Goal: Navigation & Orientation: Understand site structure

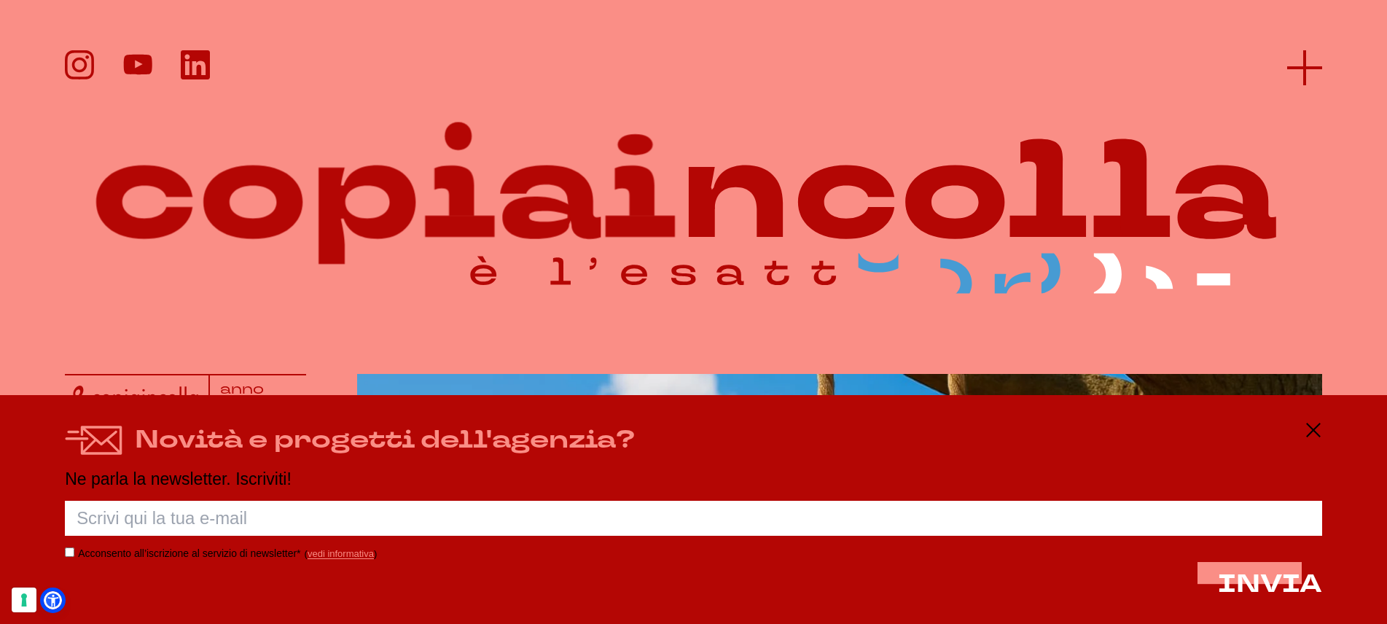
click at [1310, 68] on line at bounding box center [1304, 68] width 35 height 0
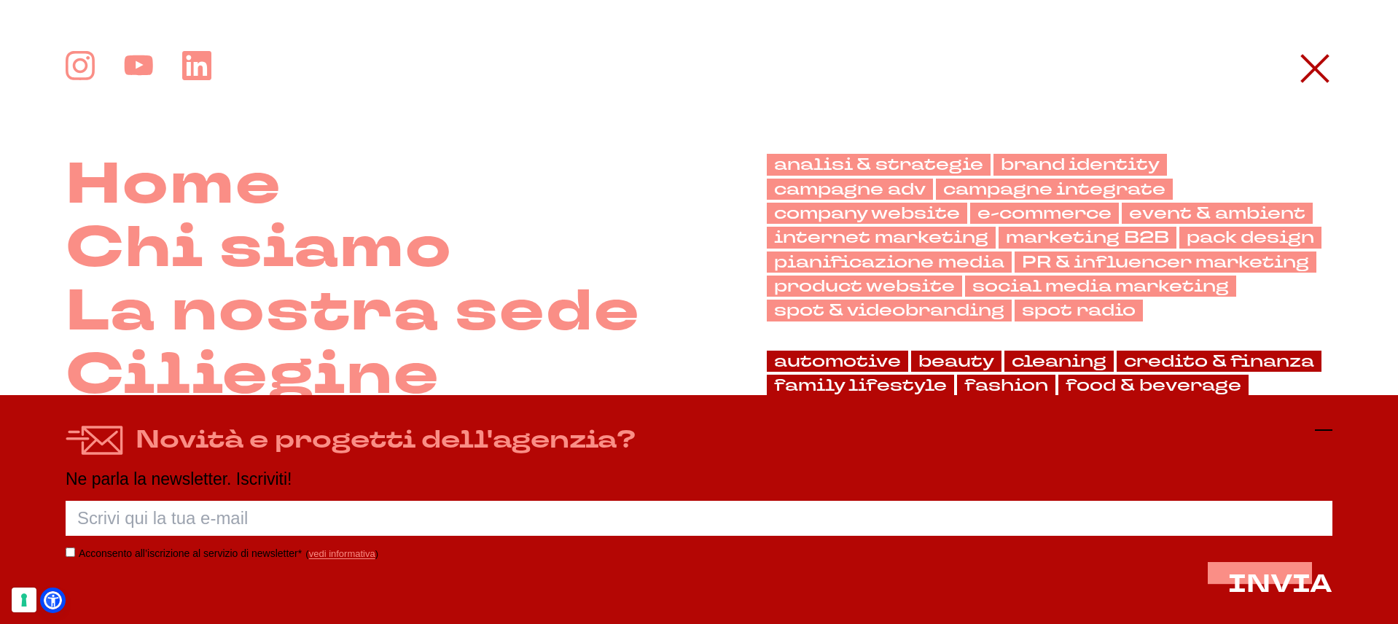
click at [1329, 423] on icon at bounding box center [1323, 429] width 17 height 17
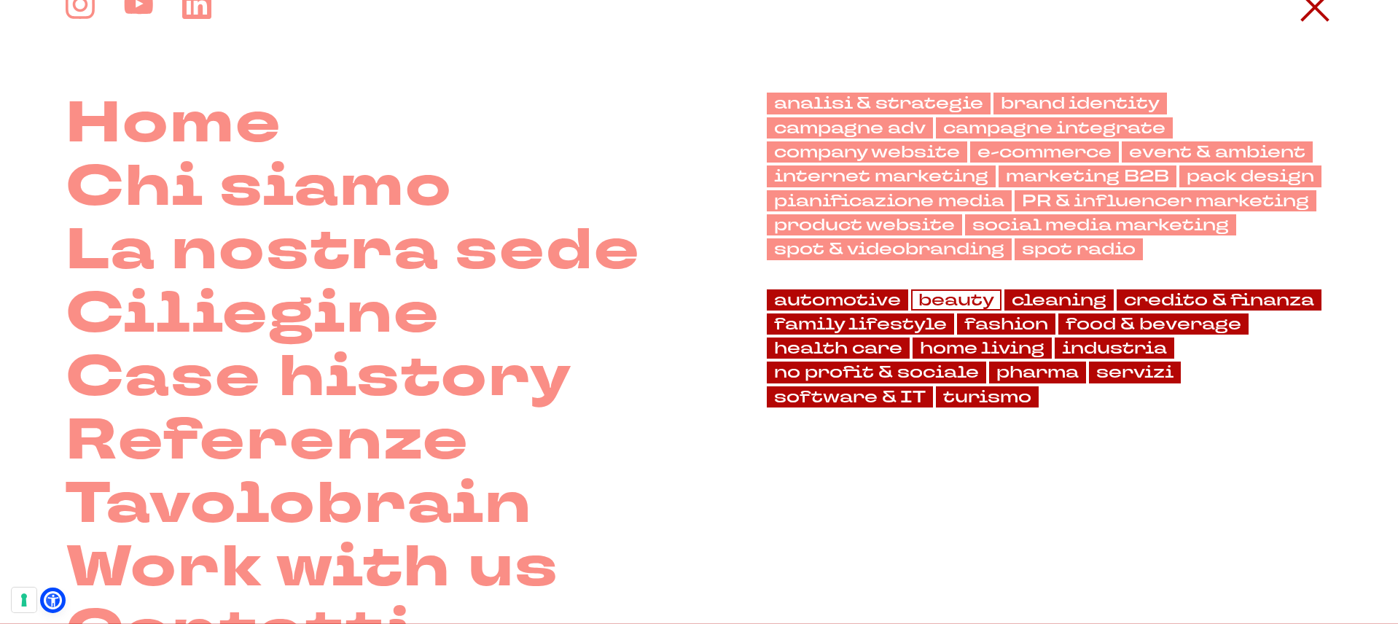
scroll to position [128, 0]
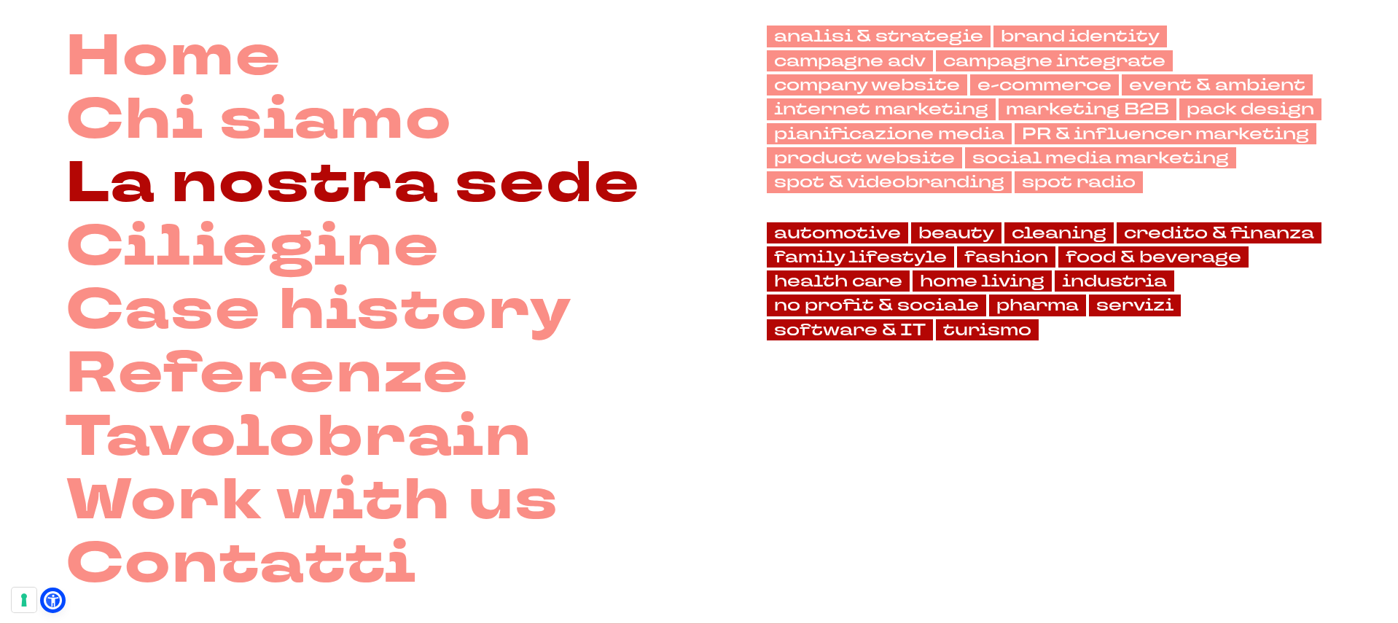
click at [513, 179] on link "La nostra sede" at bounding box center [353, 183] width 575 height 63
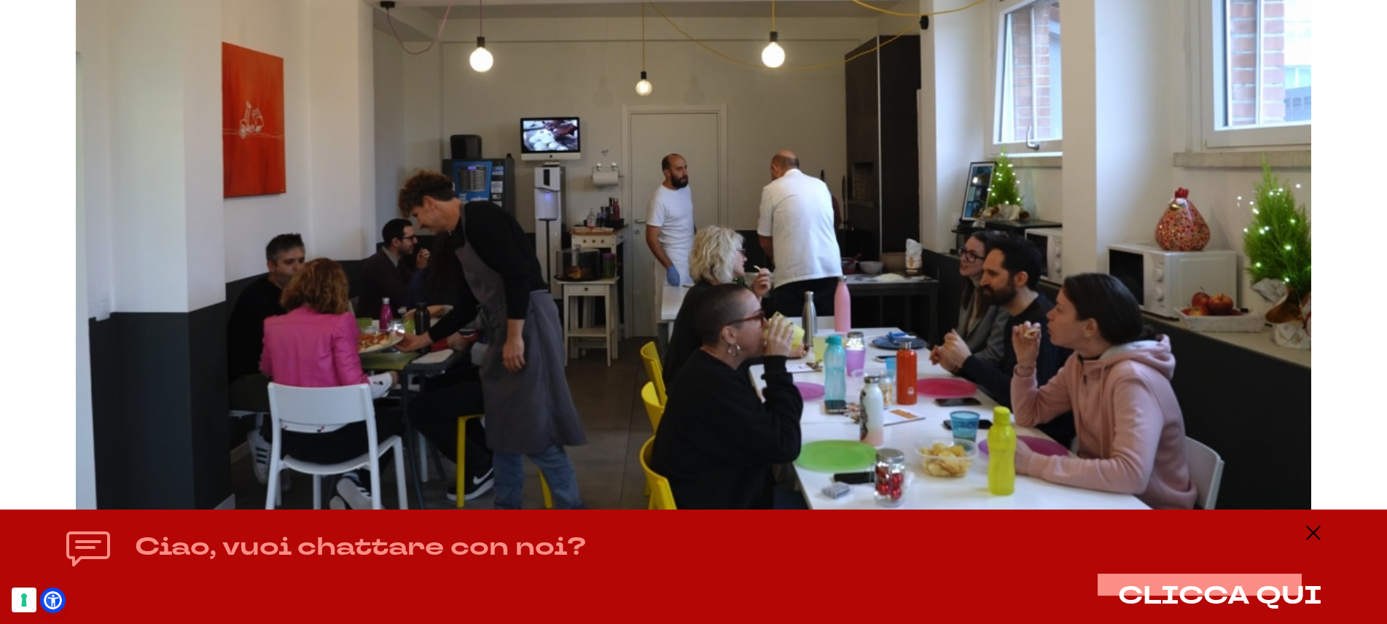
scroll to position [3080, 0]
click at [1322, 533] on line at bounding box center [1313, 533] width 17 height 0
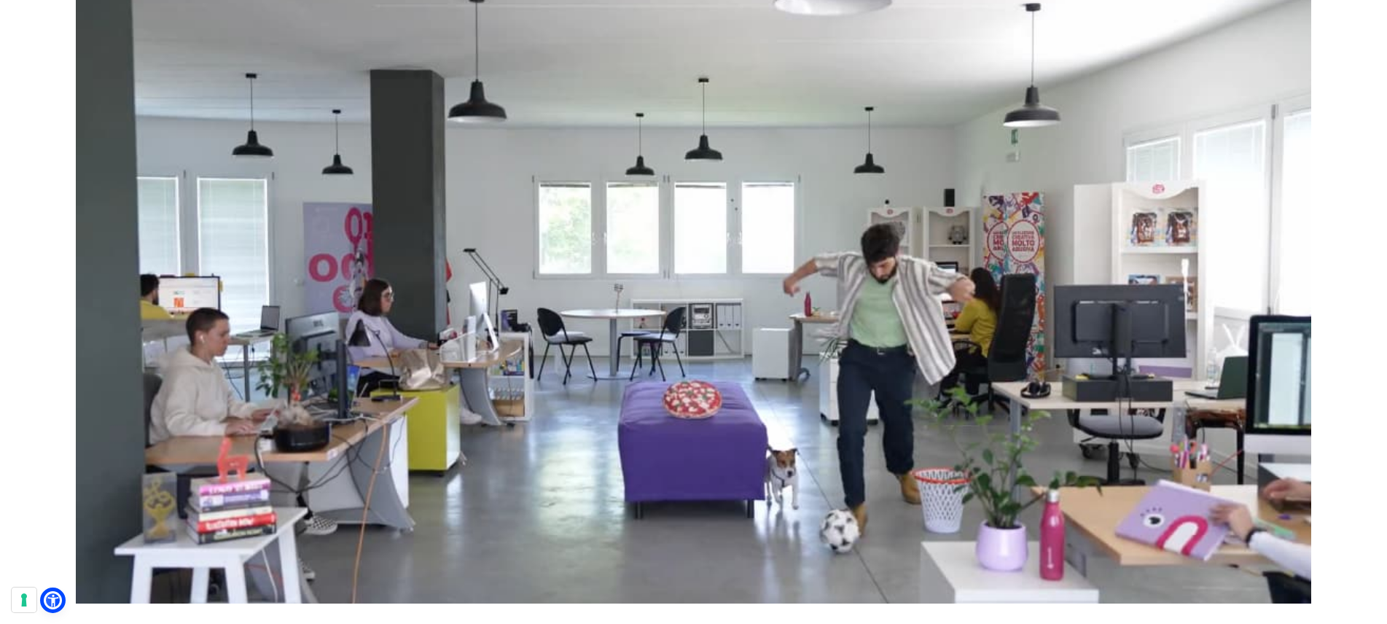
scroll to position [6402, 0]
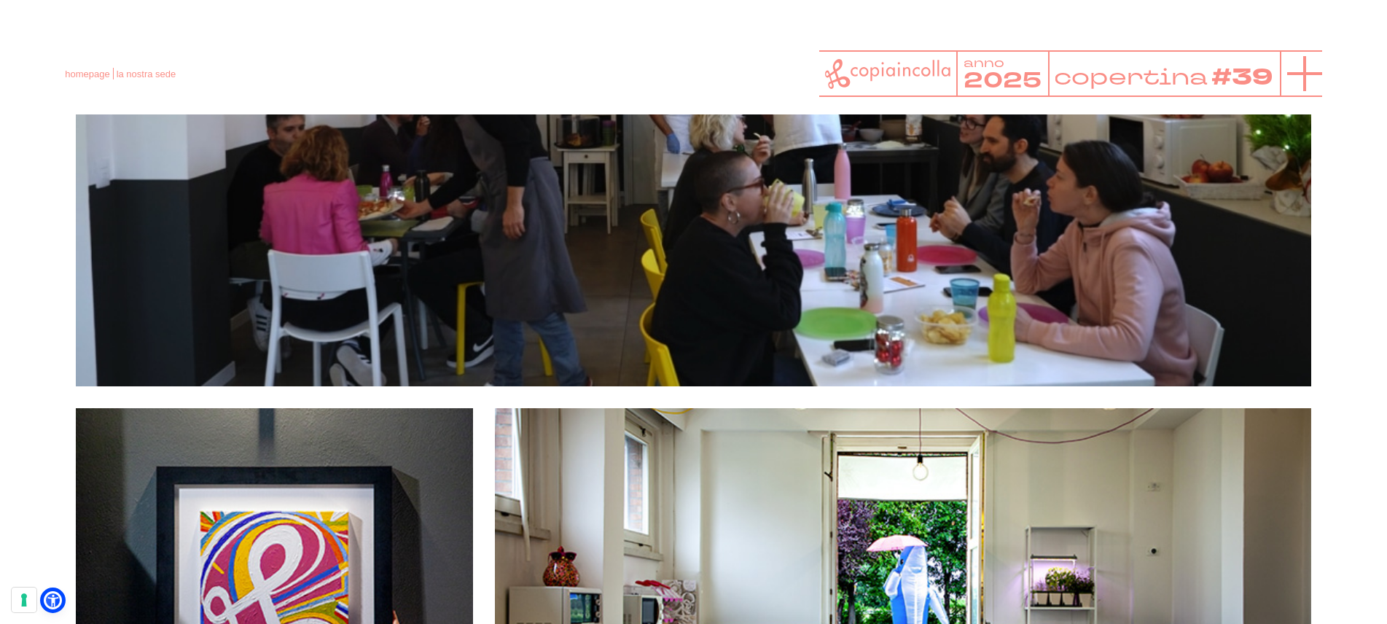
click at [1317, 76] on icon at bounding box center [1304, 73] width 35 height 35
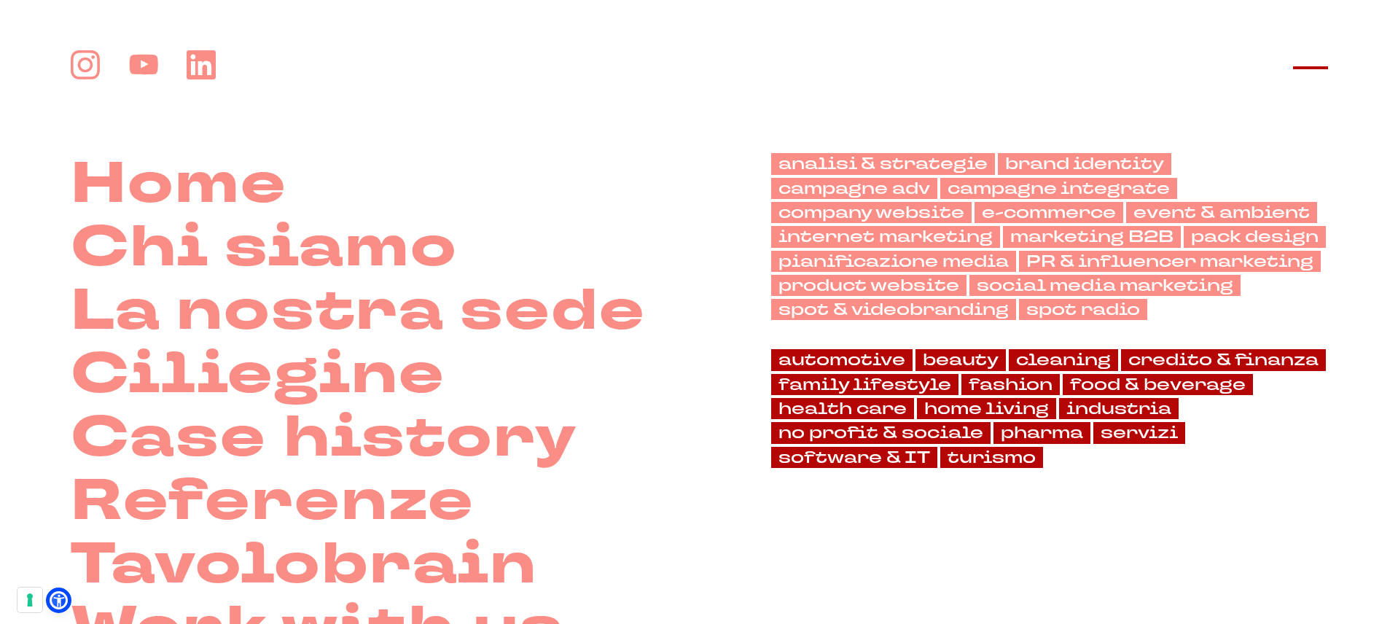
scroll to position [3233, 0]
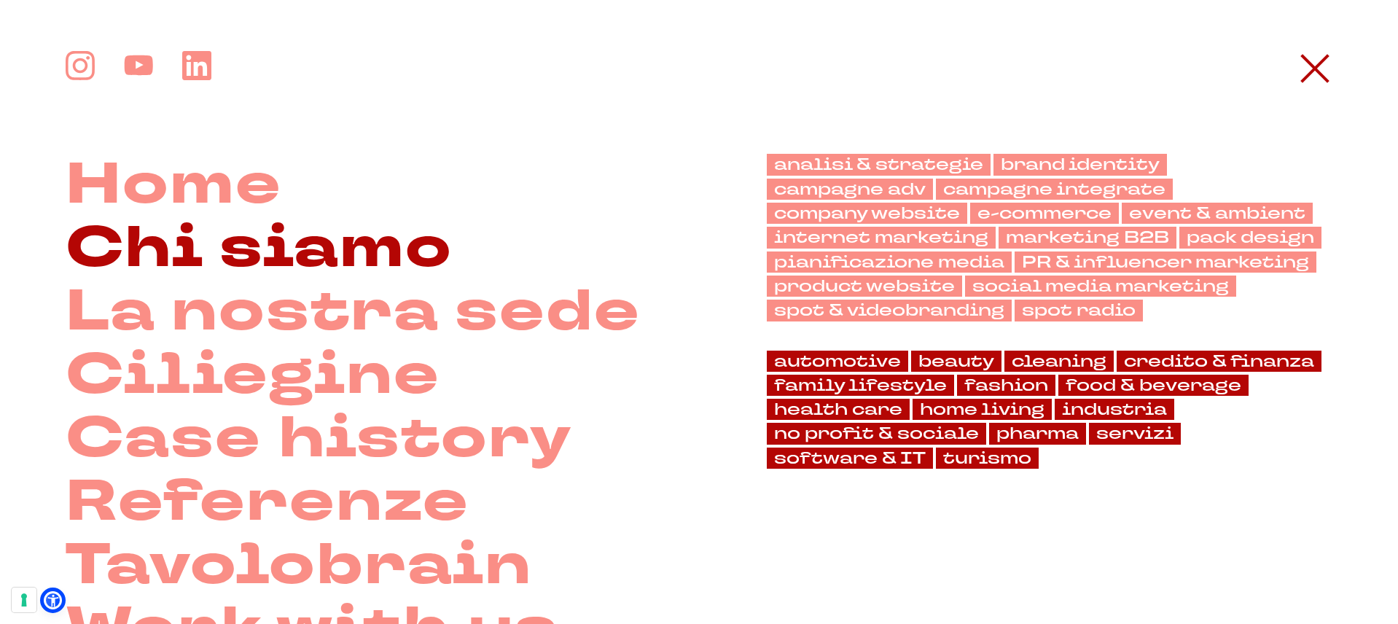
click at [275, 251] on link "Chi siamo" at bounding box center [259, 248] width 387 height 63
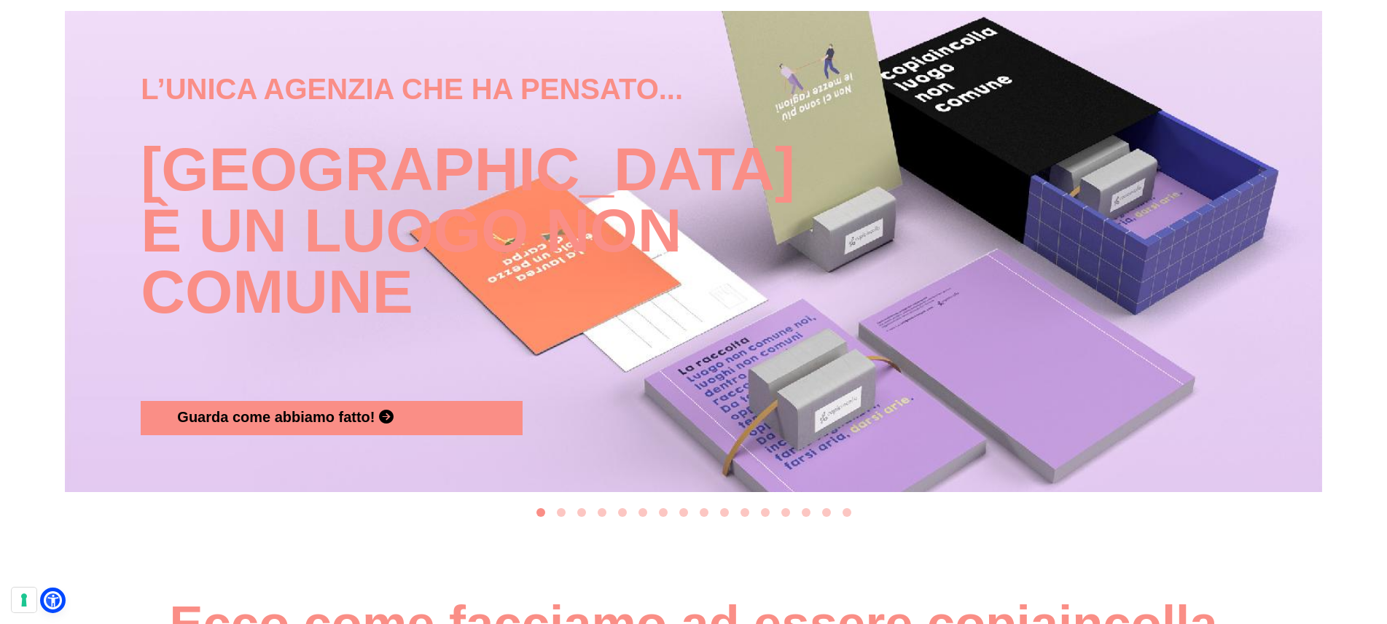
scroll to position [1671, 0]
click at [560, 512] on button "Go to slide 2" at bounding box center [561, 511] width 9 height 9
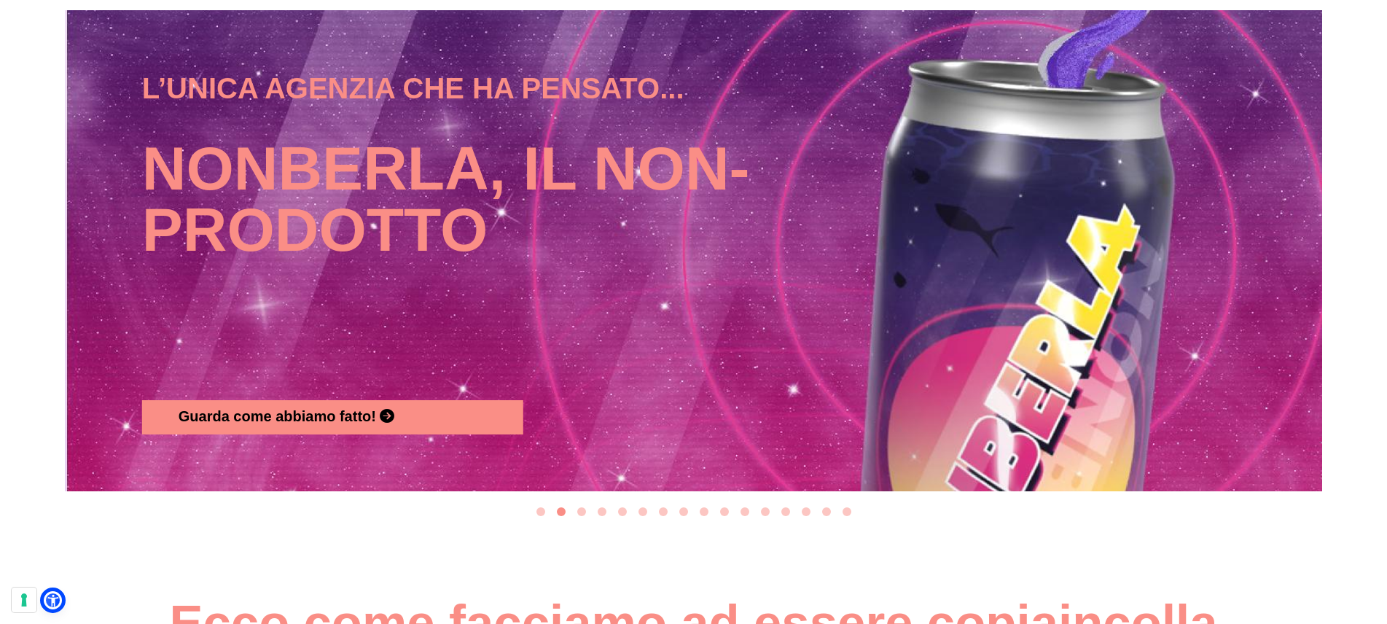
click at [582, 511] on button "Go to slide 3" at bounding box center [581, 511] width 9 height 9
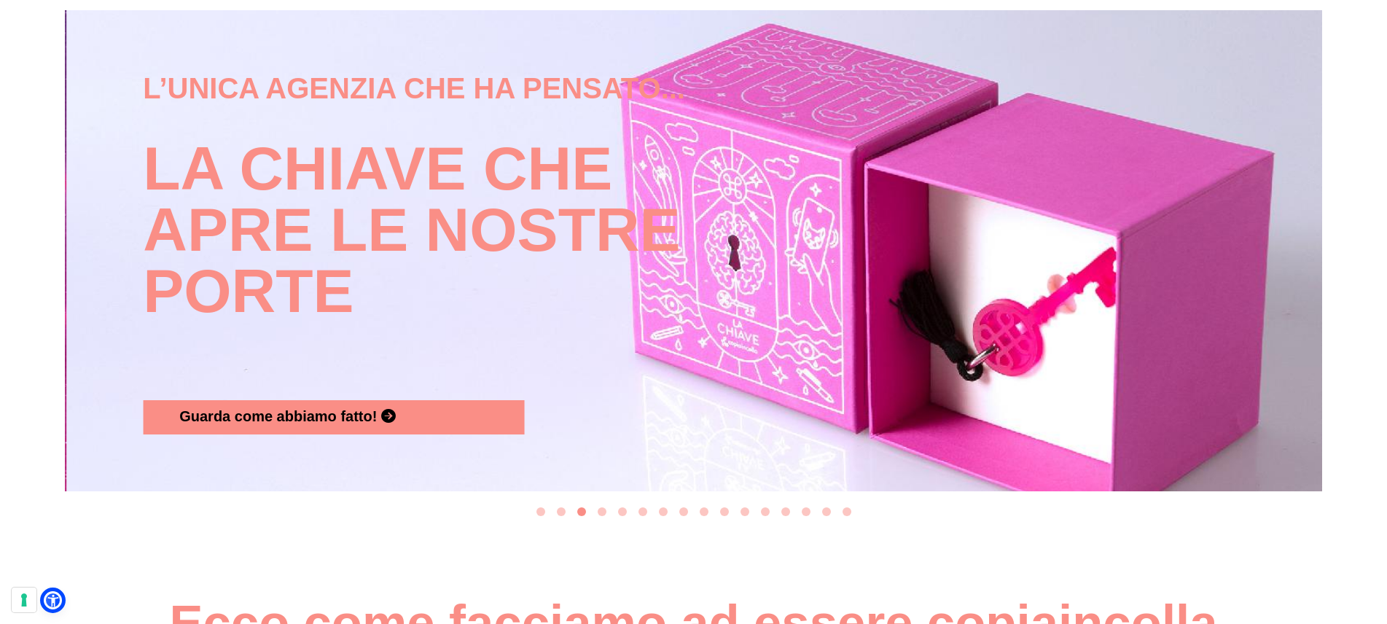
click at [605, 512] on button "Go to slide 4" at bounding box center [602, 511] width 9 height 9
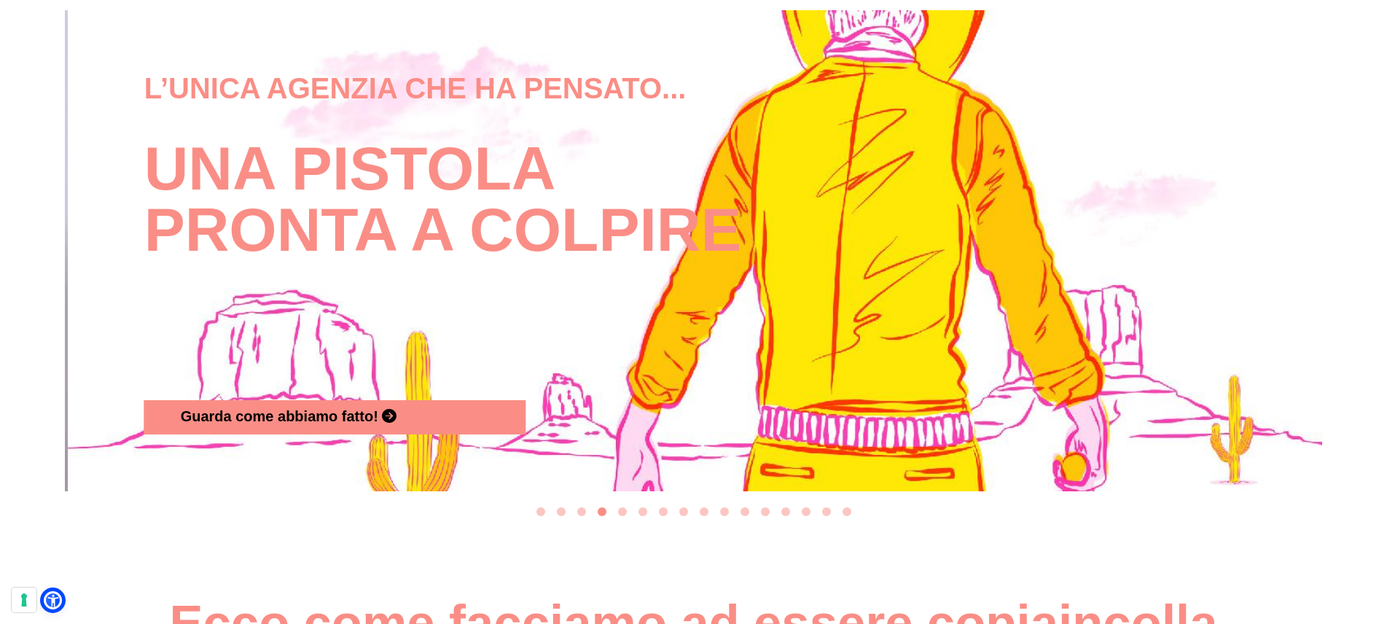
click at [706, 512] on button "Go to slide 9" at bounding box center [704, 511] width 9 height 9
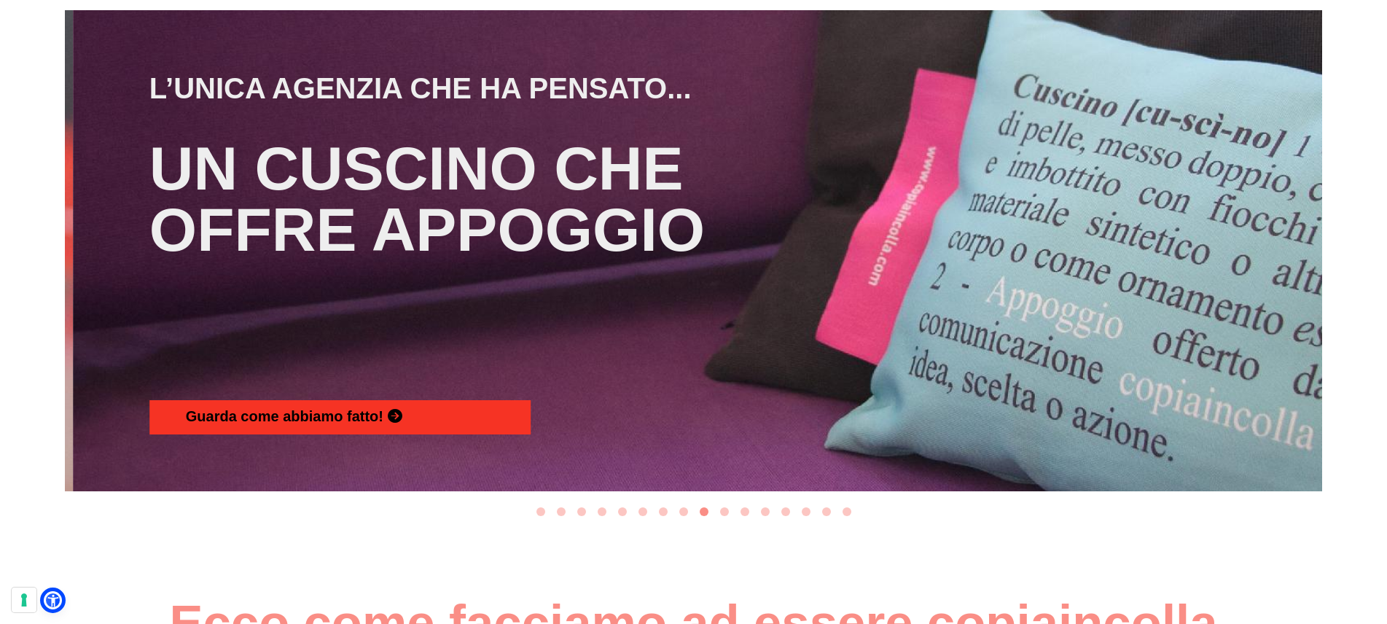
click at [374, 406] on div "Guarda come abbiamo fatto!" at bounding box center [351, 416] width 330 height 23
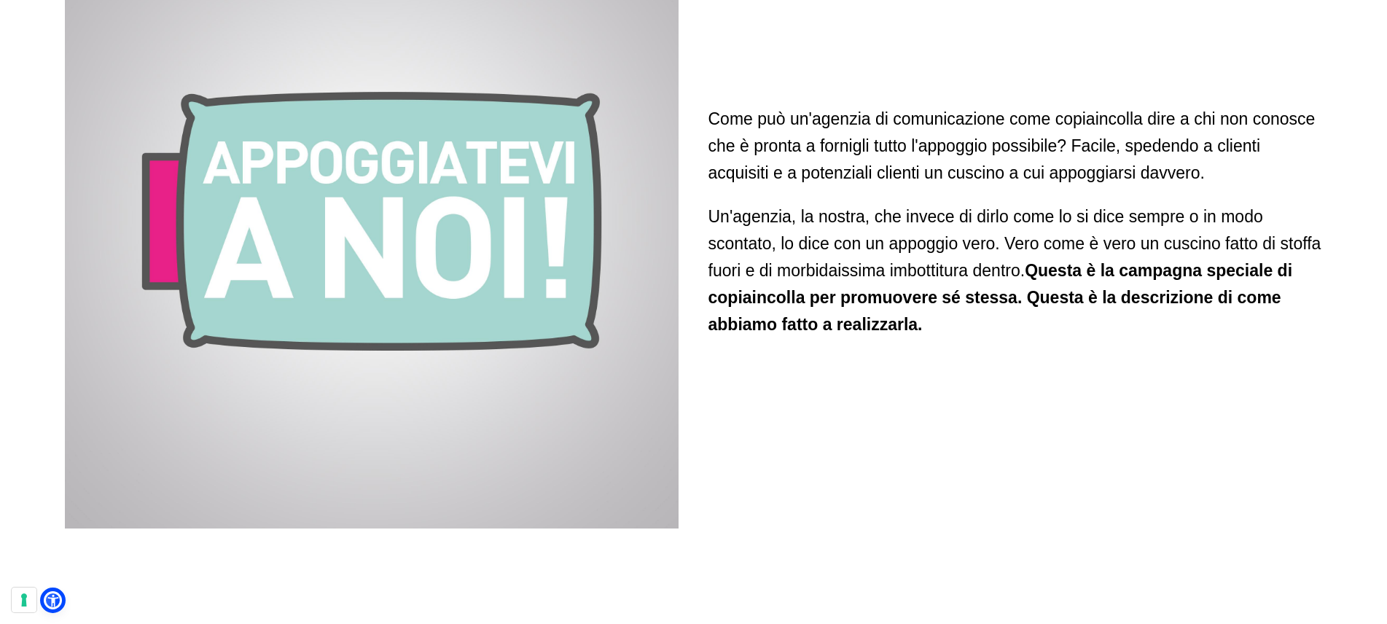
scroll to position [1385, 0]
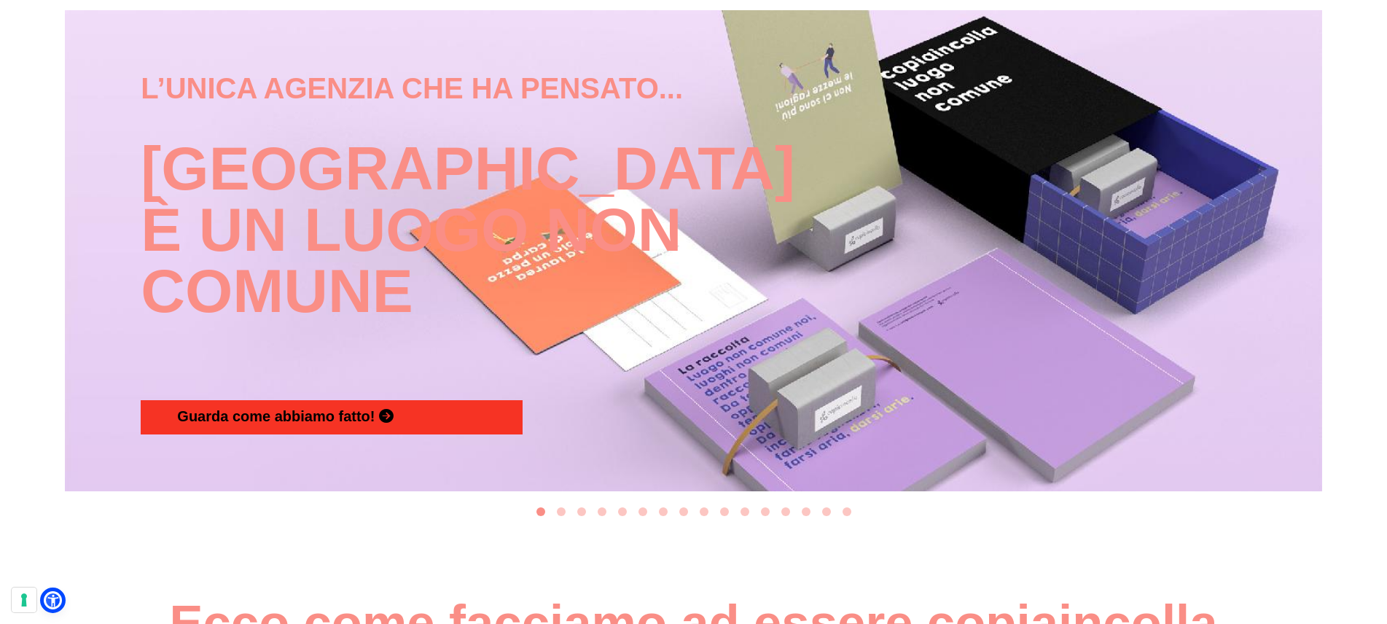
click at [355, 418] on span "Guarda come abbiamo fatto!" at bounding box center [276, 416] width 198 height 16
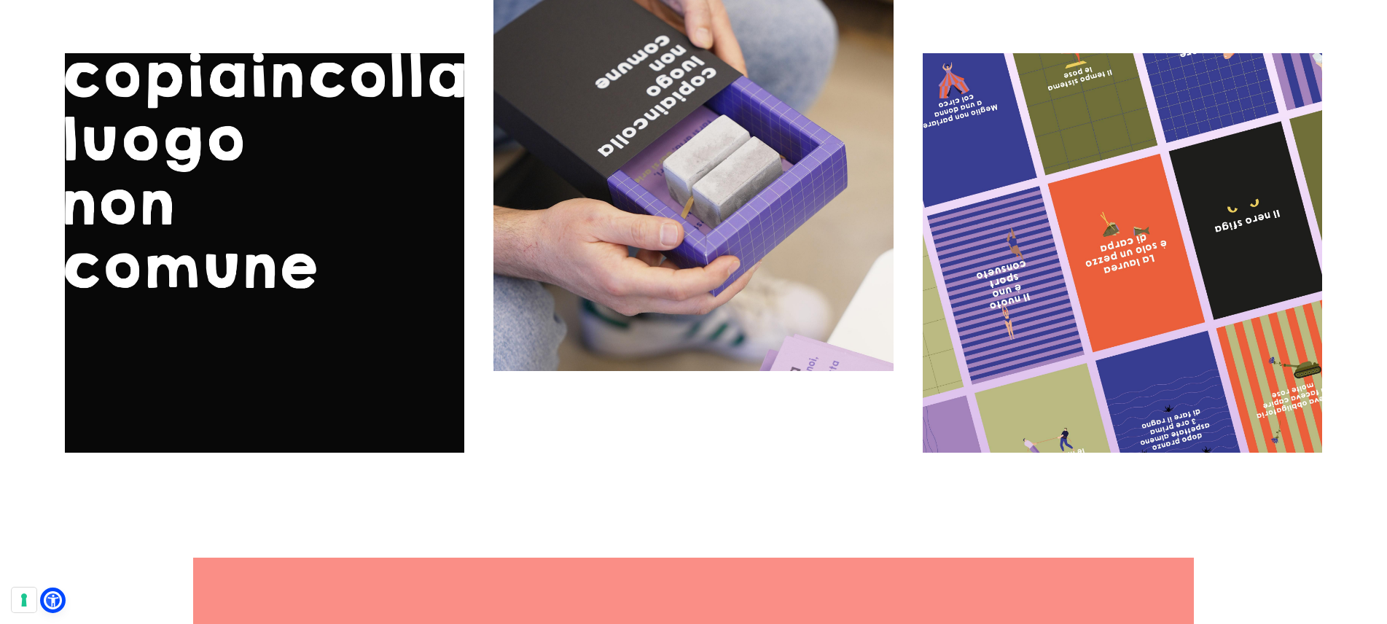
scroll to position [1656, 0]
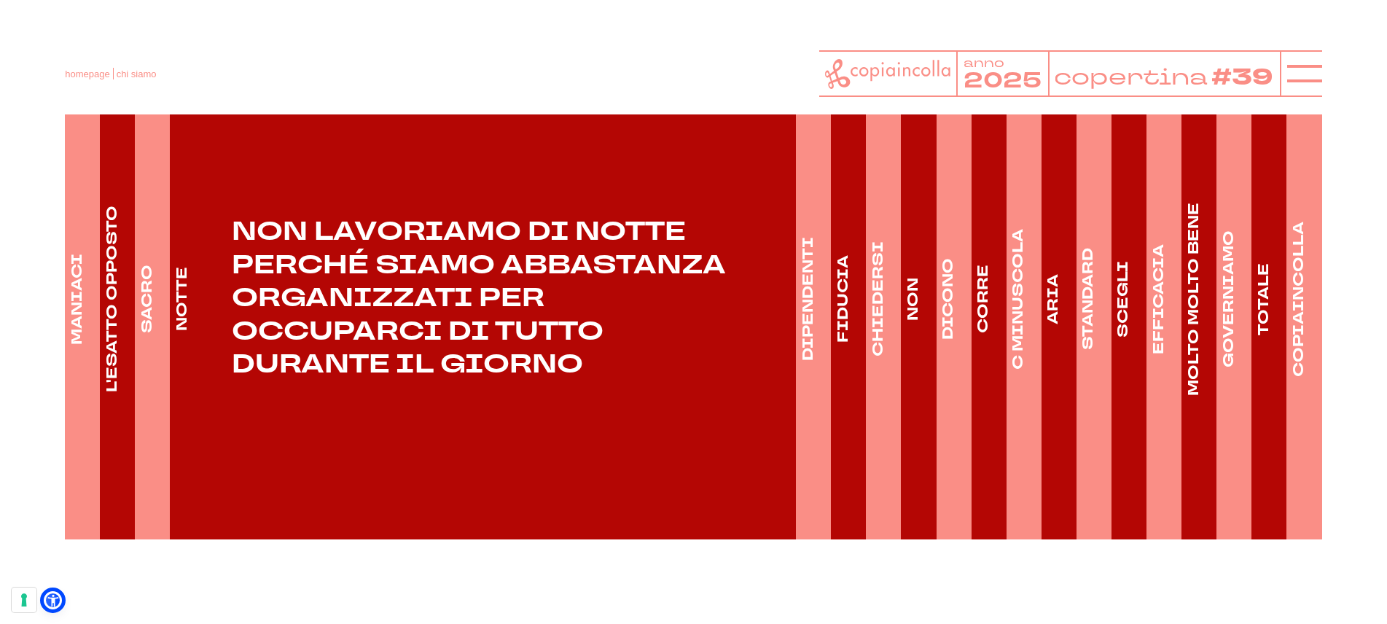
scroll to position [2289, 0]
click at [815, 340] on h4 "DIPENDENTI" at bounding box center [807, 300] width 20 height 124
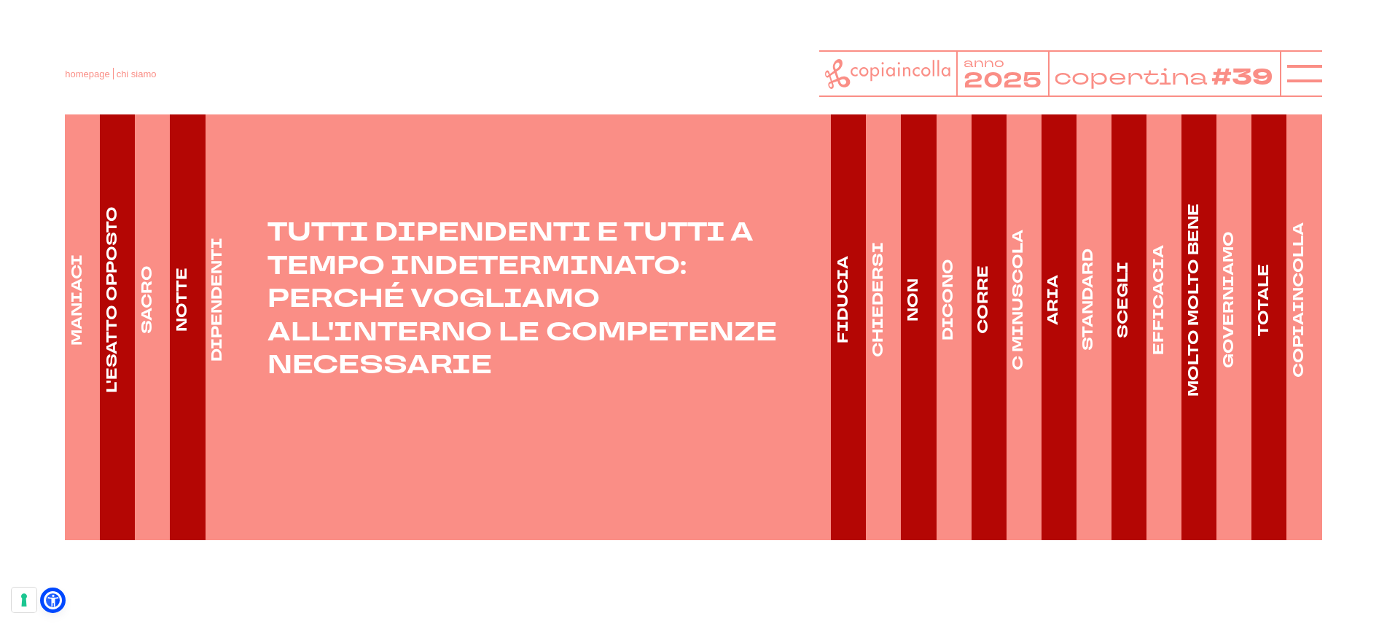
click at [848, 335] on h4 "FIDUCIA" at bounding box center [842, 299] width 20 height 87
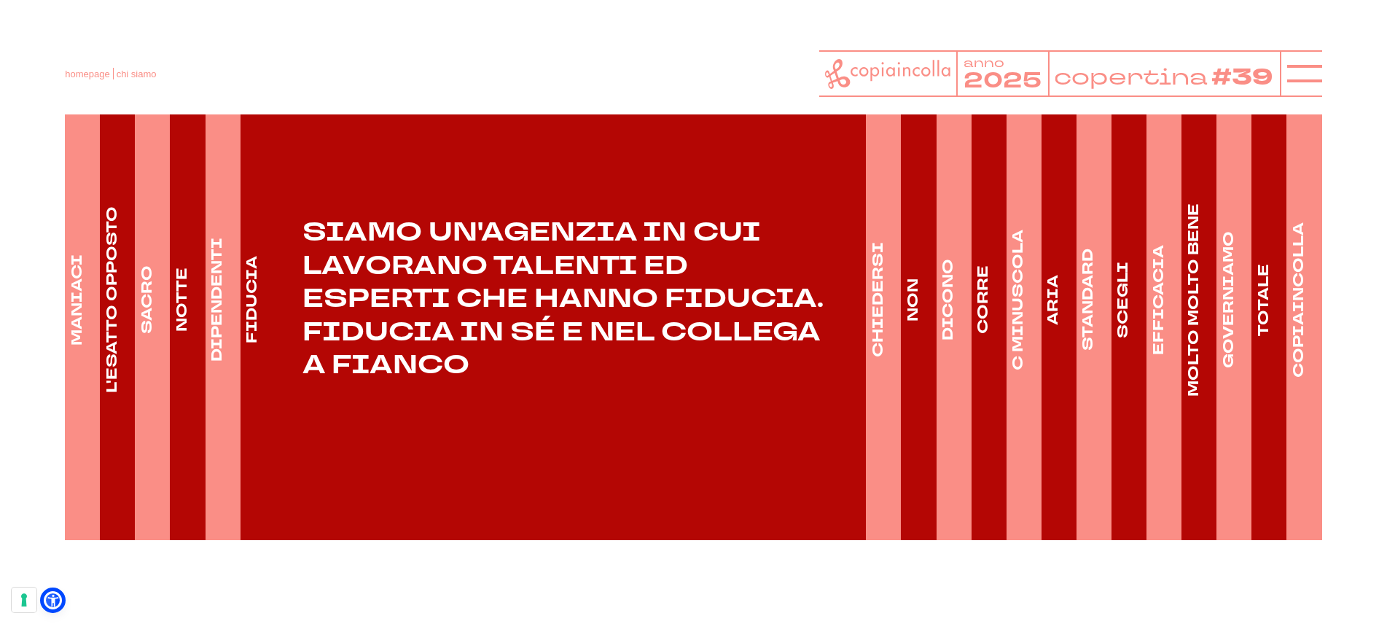
click at [874, 335] on h4 "CHIEDERSI" at bounding box center [878, 299] width 20 height 115
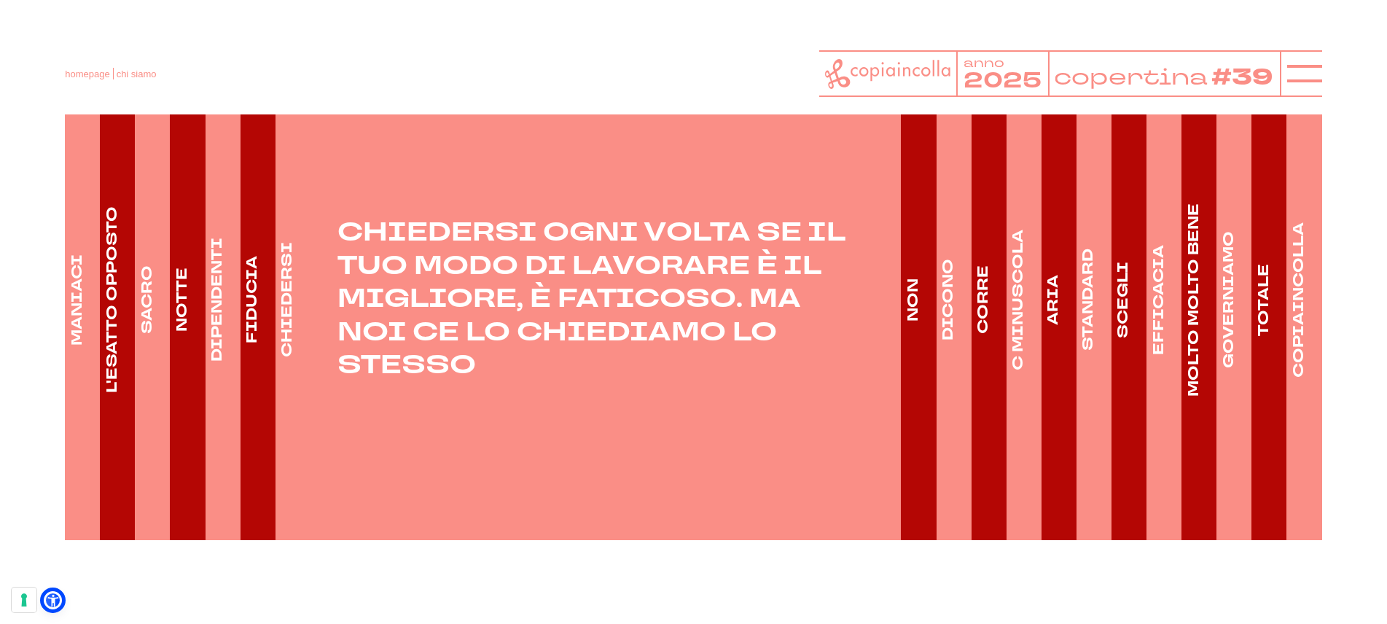
click at [912, 332] on link "NON" at bounding box center [913, 299] width 24 height 481
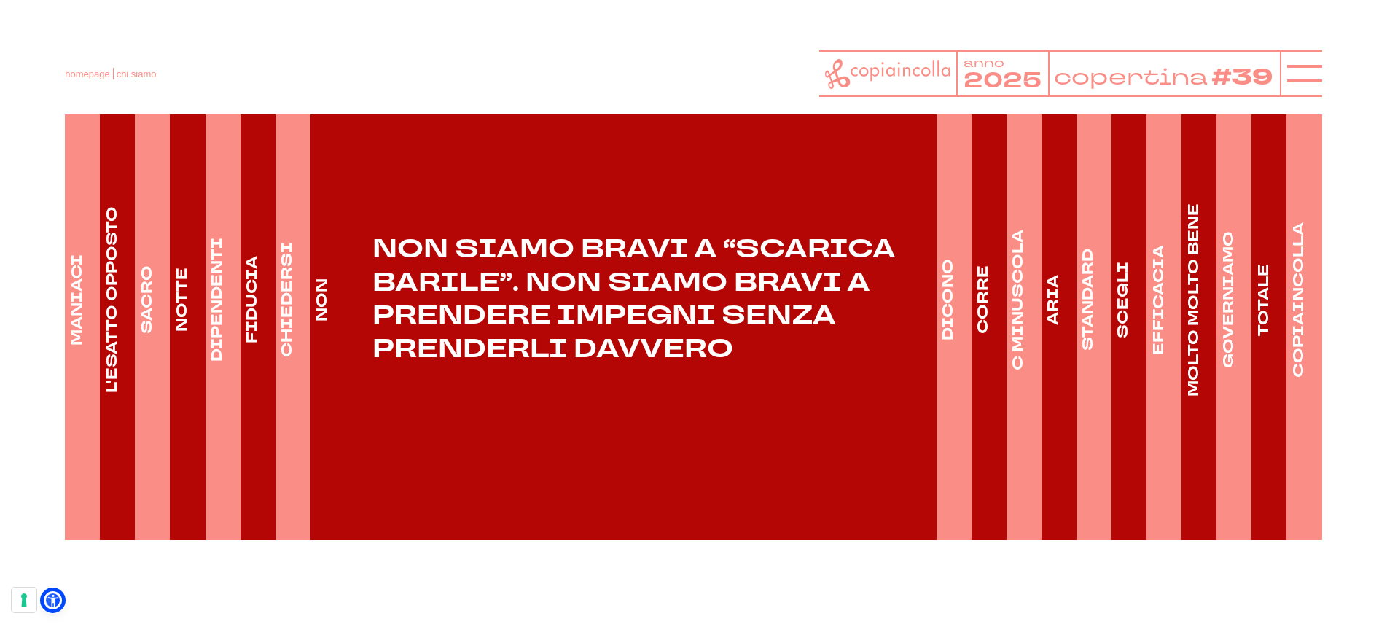
click at [953, 313] on h4 "DICONO" at bounding box center [948, 300] width 20 height 82
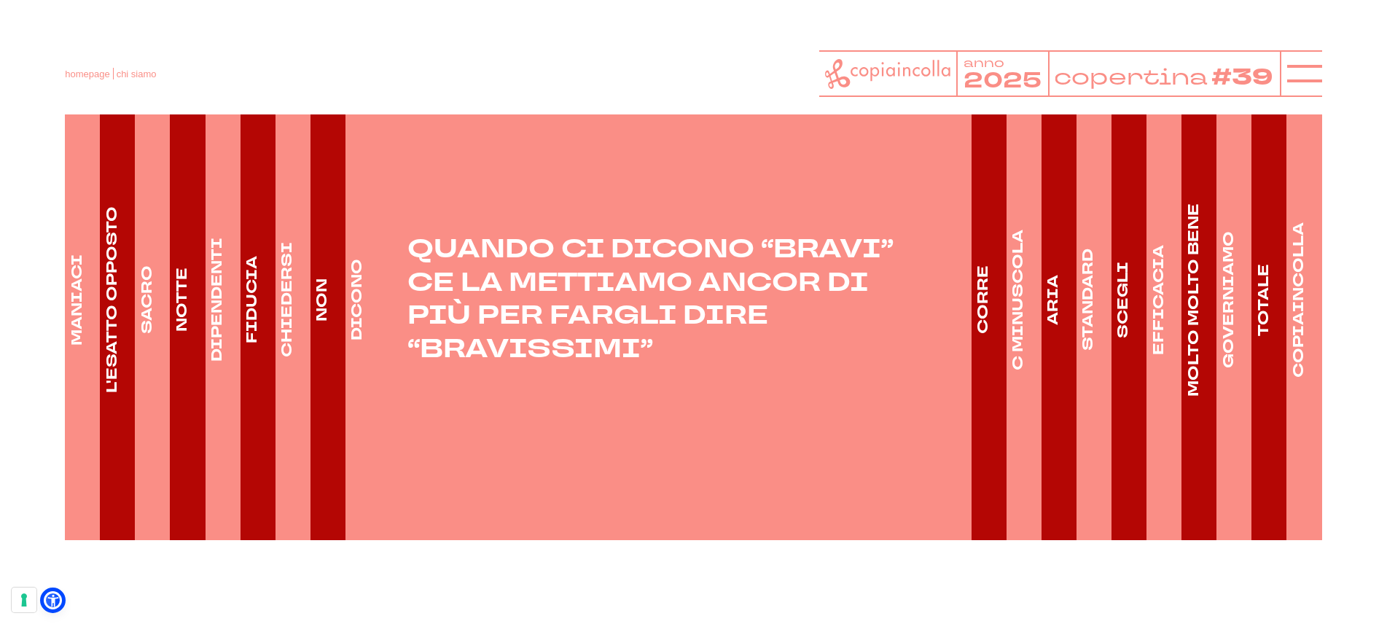
click at [998, 315] on li "CORRE UN CREATIVO CHE PRENDE SCORCIATOIE POCO ORIGINALI CORRE VERSO IL FALLIMEN…" at bounding box center [989, 299] width 35 height 481
click at [988, 316] on h4 "CORRE" at bounding box center [983, 299] width 20 height 69
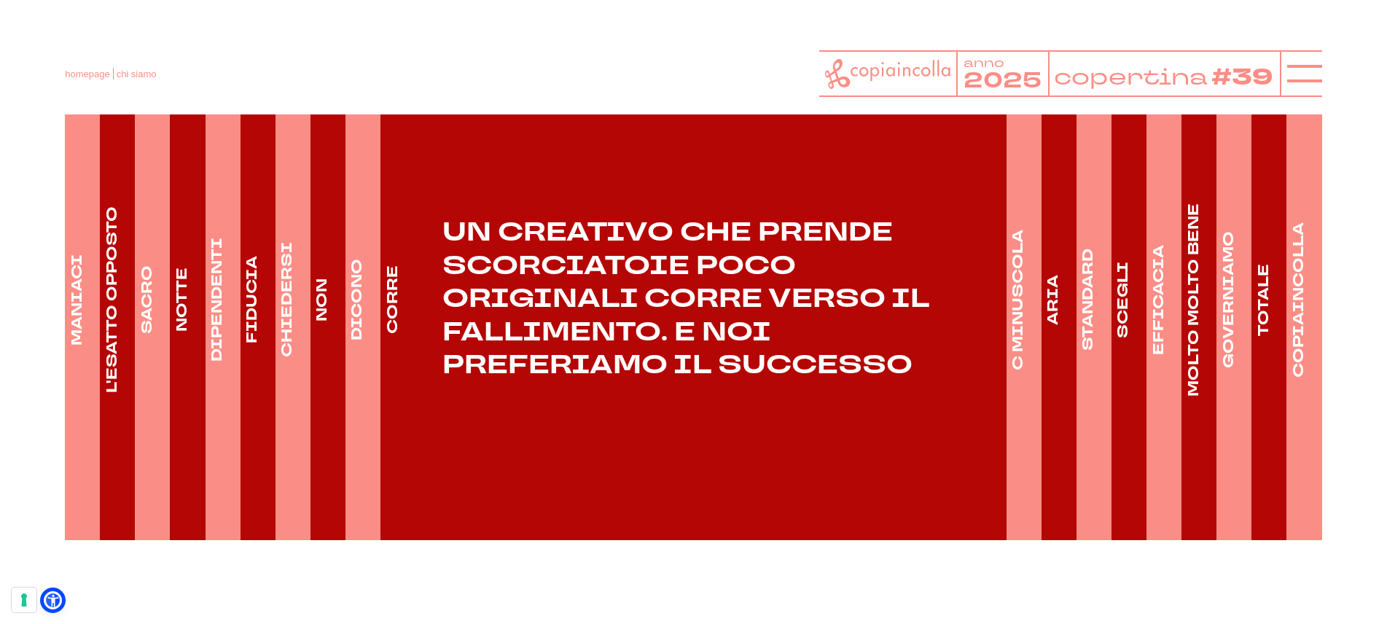
click at [1262, 310] on h4 "TOTALE" at bounding box center [1264, 300] width 20 height 72
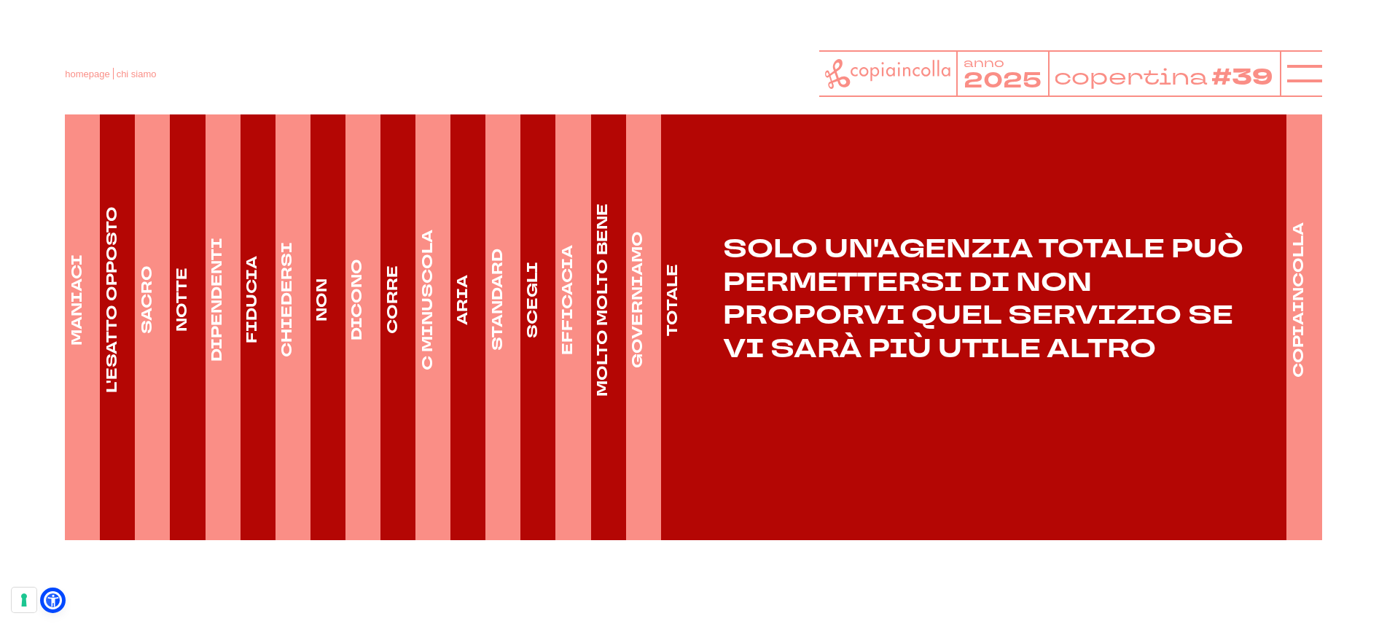
click at [1302, 310] on h4 "COPIAINCOLLA" at bounding box center [1299, 299] width 20 height 155
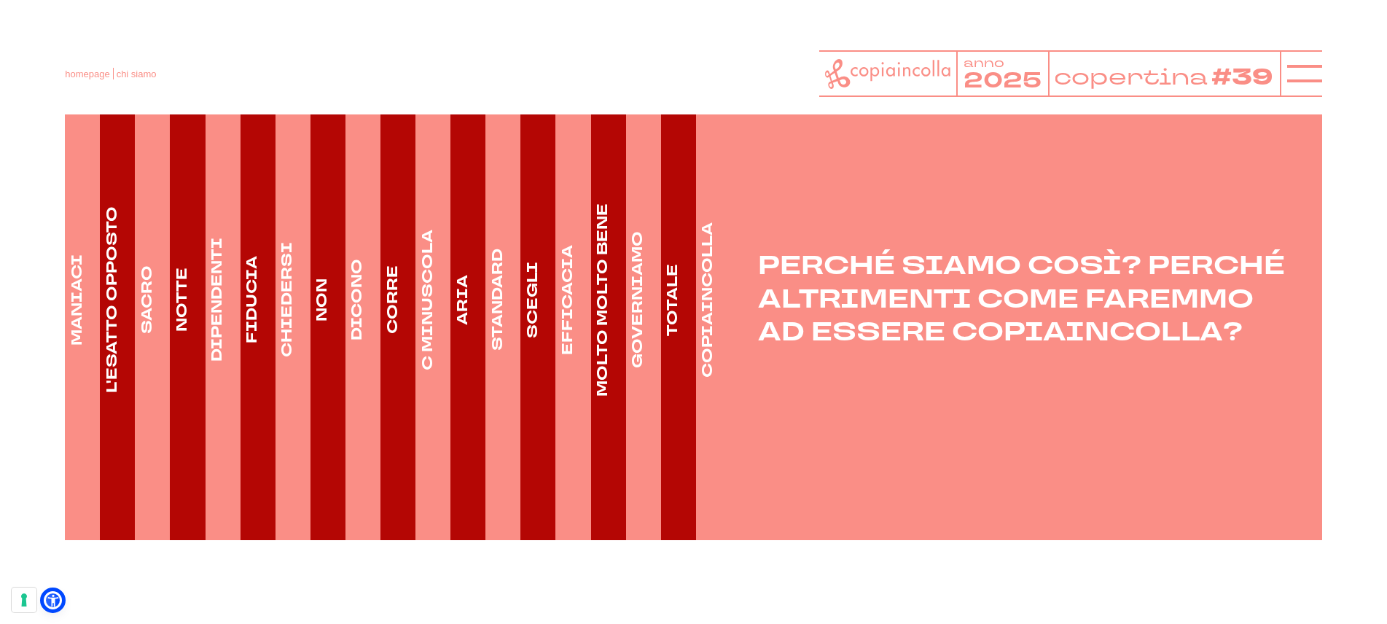
click at [153, 316] on h4 "SACRO" at bounding box center [147, 299] width 20 height 69
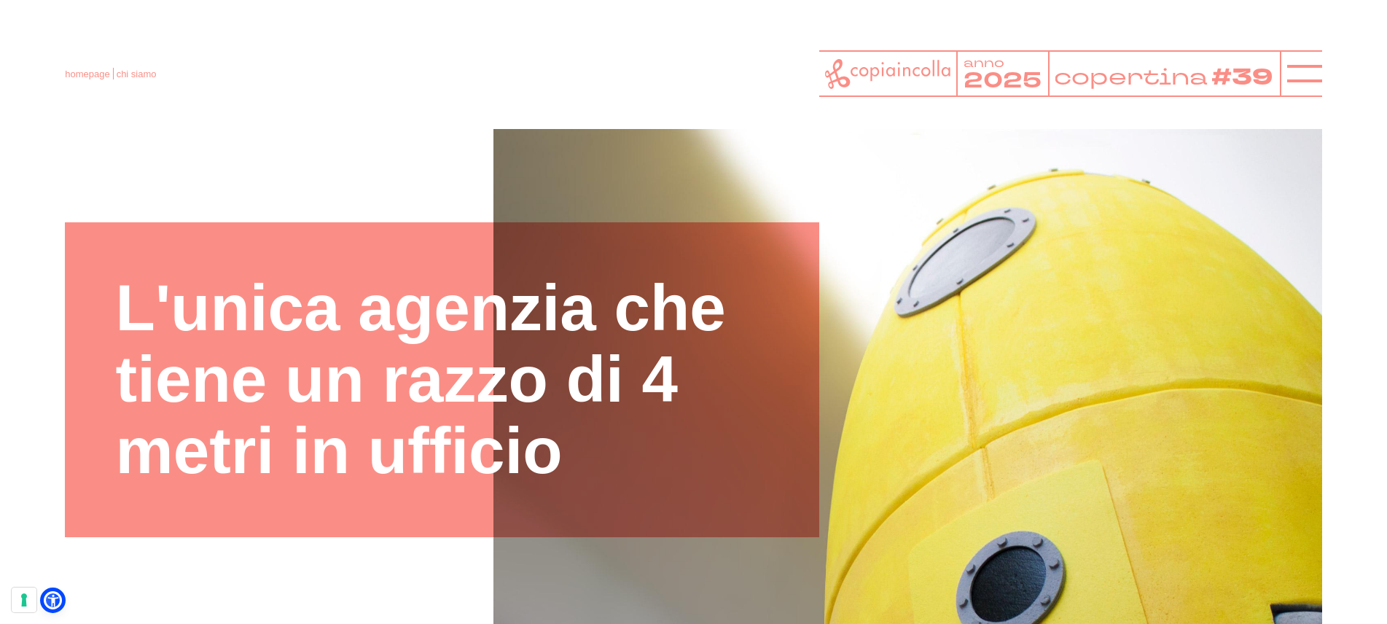
scroll to position [44, 0]
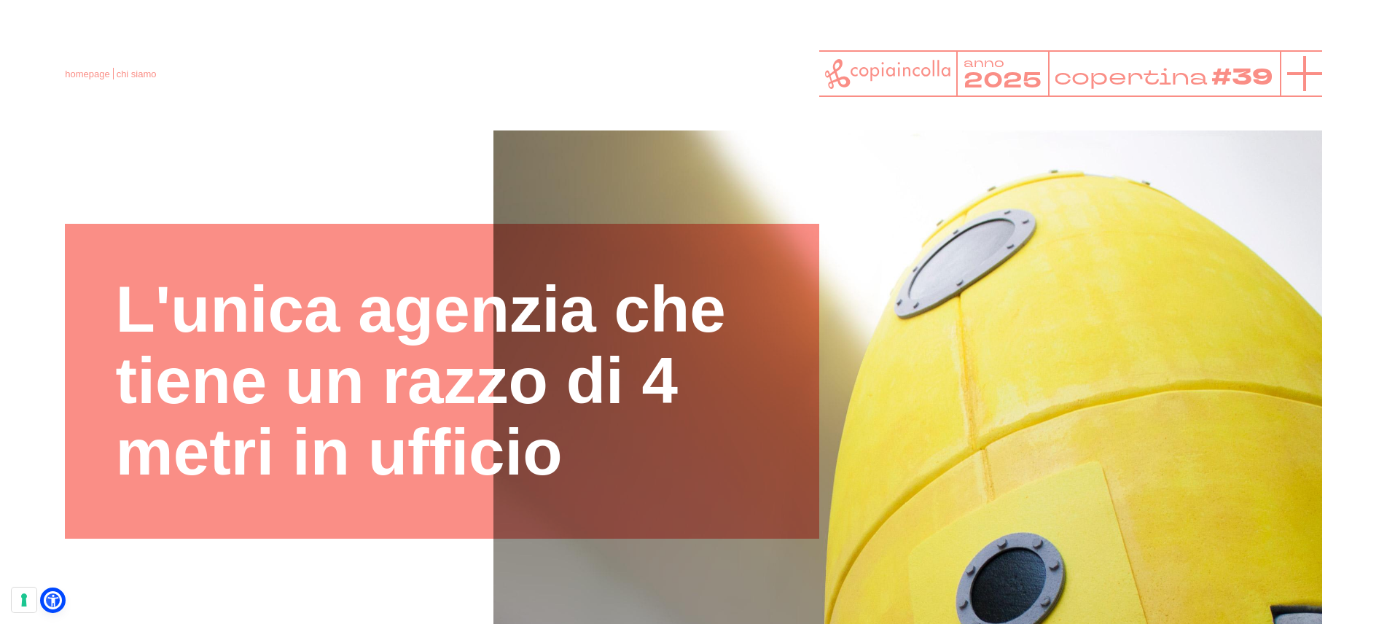
click at [1295, 79] on icon at bounding box center [1304, 73] width 35 height 35
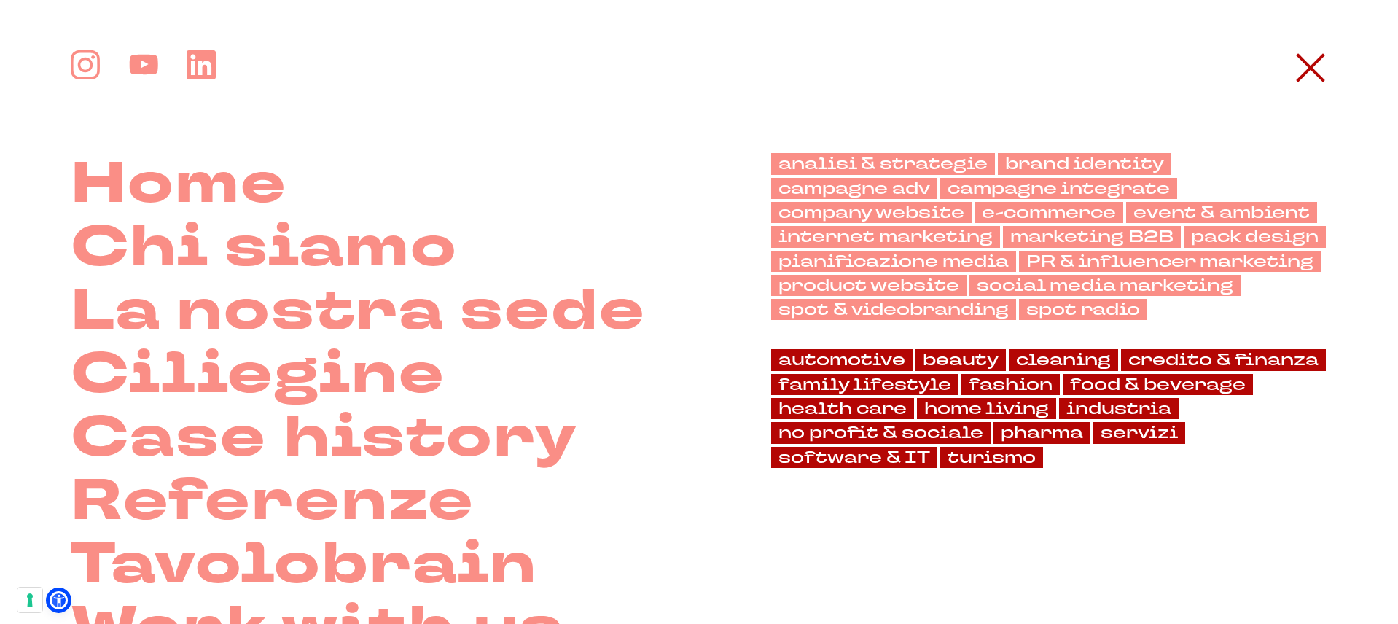
scroll to position [44, 0]
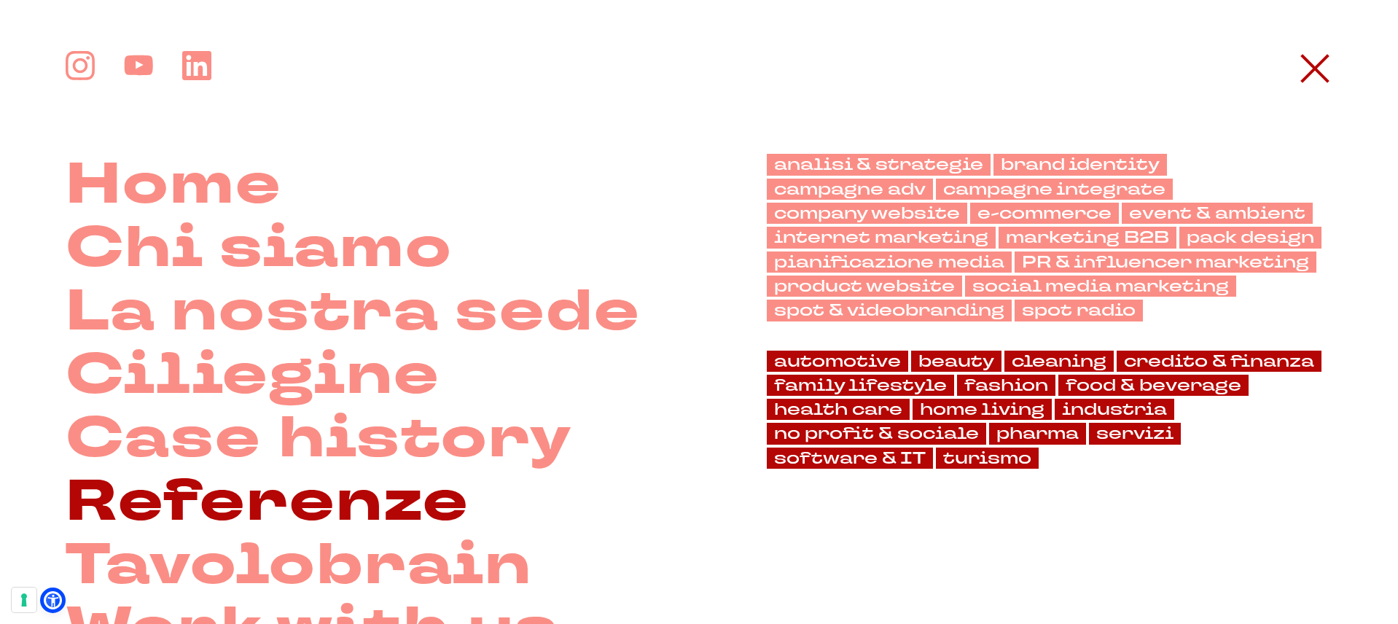
click at [286, 501] on link "Referenze" at bounding box center [268, 502] width 404 height 63
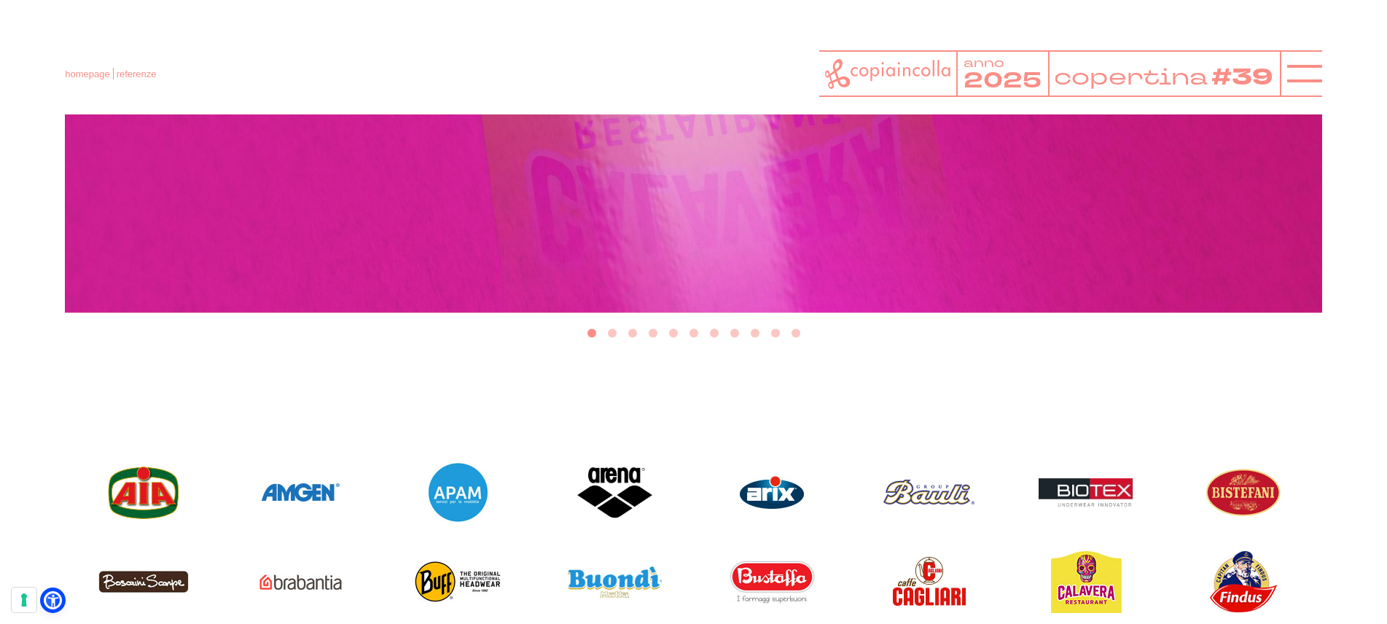
scroll to position [869, 0]
